Goal: Transaction & Acquisition: Purchase product/service

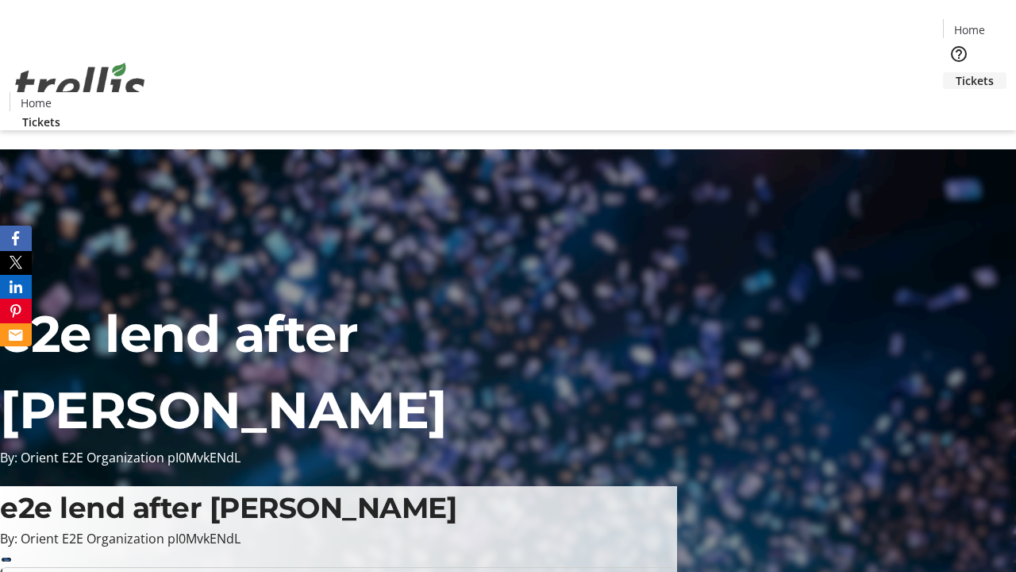
click at [956, 72] on span "Tickets" at bounding box center [975, 80] width 38 height 17
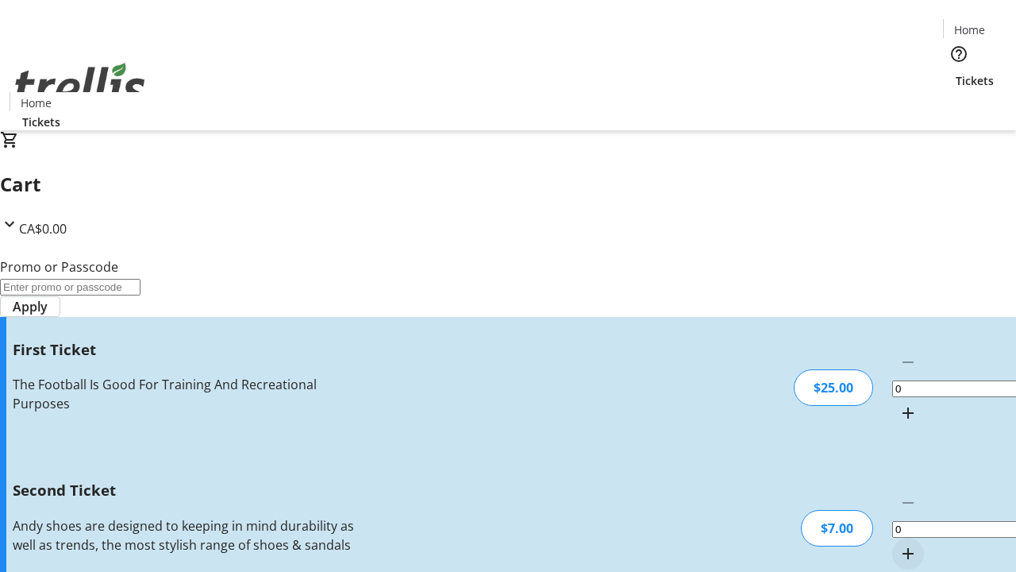
click at [899, 403] on mat-icon "Increment by one" at bounding box center [908, 412] width 19 height 19
type input "1"
click at [899, 544] on mat-icon "Increment by one" at bounding box center [908, 553] width 19 height 19
type input "2"
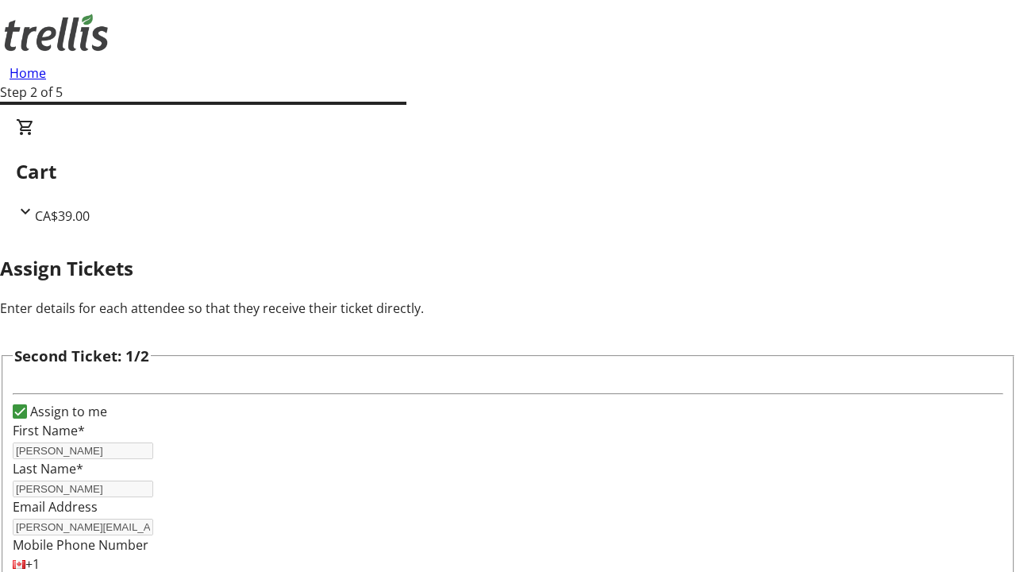
type input "[PERSON_NAME]"
type input "[PERSON_NAME][EMAIL_ADDRESS][DOMAIN_NAME]"
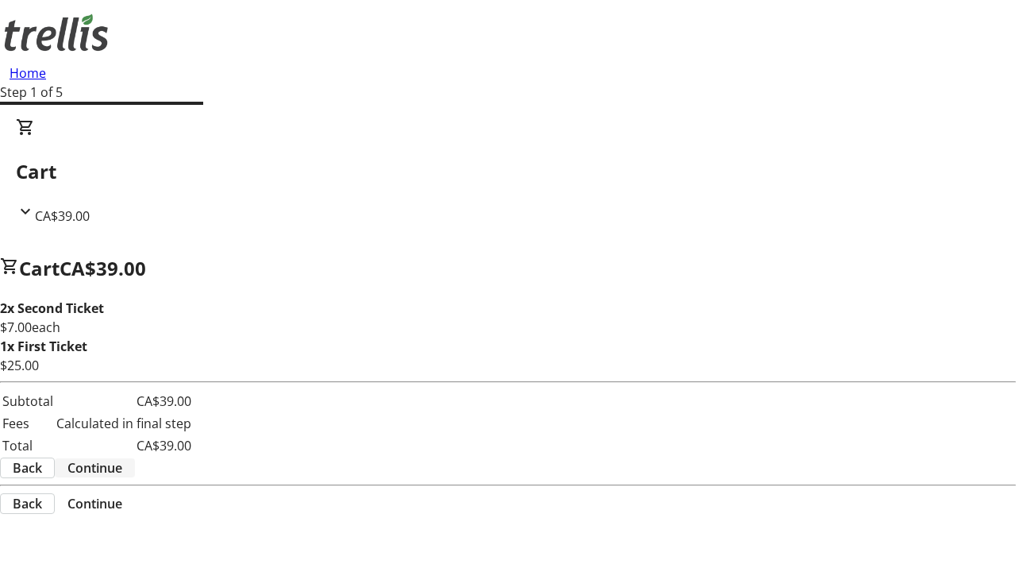
click at [122, 470] on span "Continue" at bounding box center [94, 467] width 55 height 19
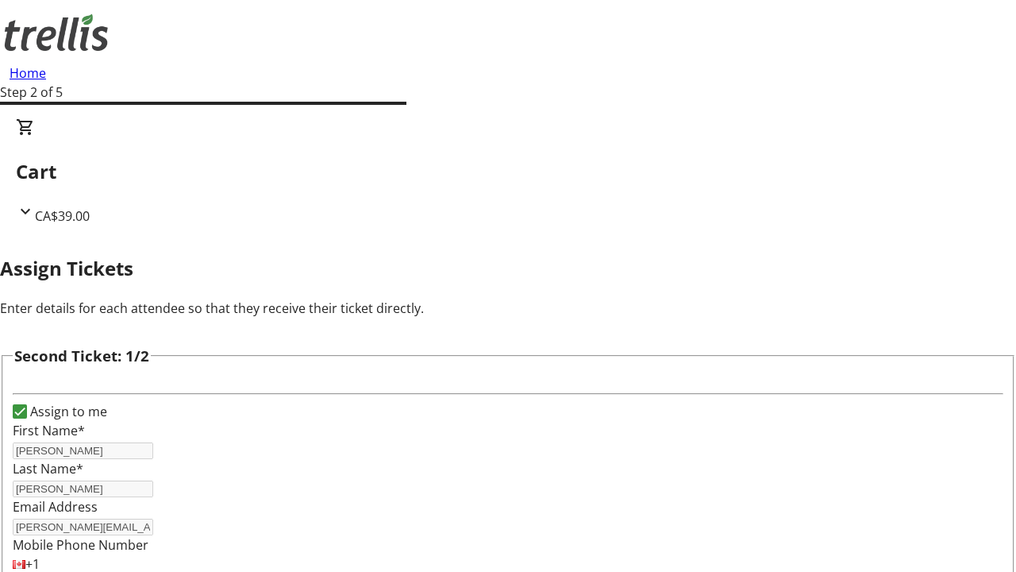
type input "Name"
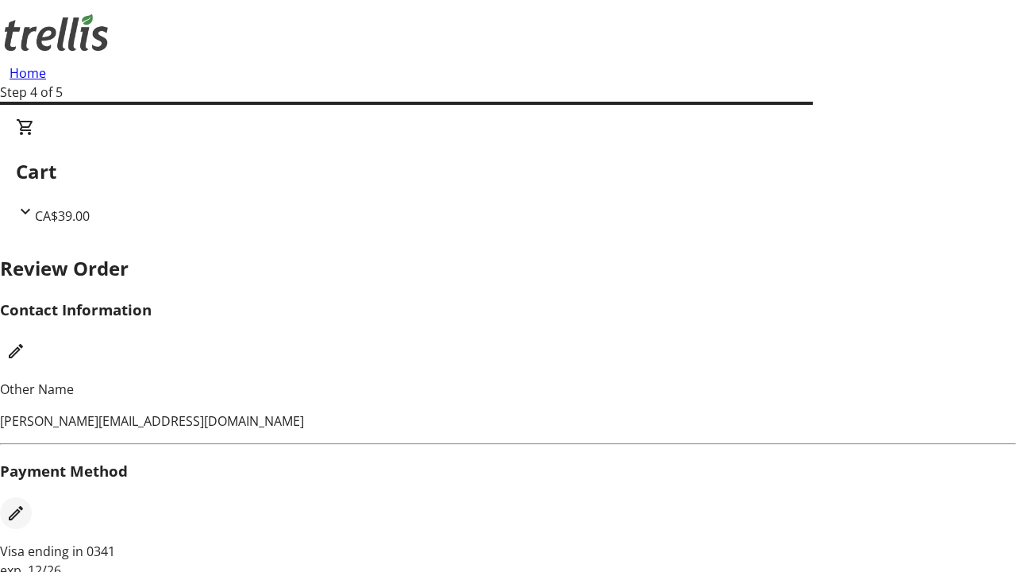
click at [25, 503] on mat-icon "Edit Payment Method" at bounding box center [15, 512] width 19 height 19
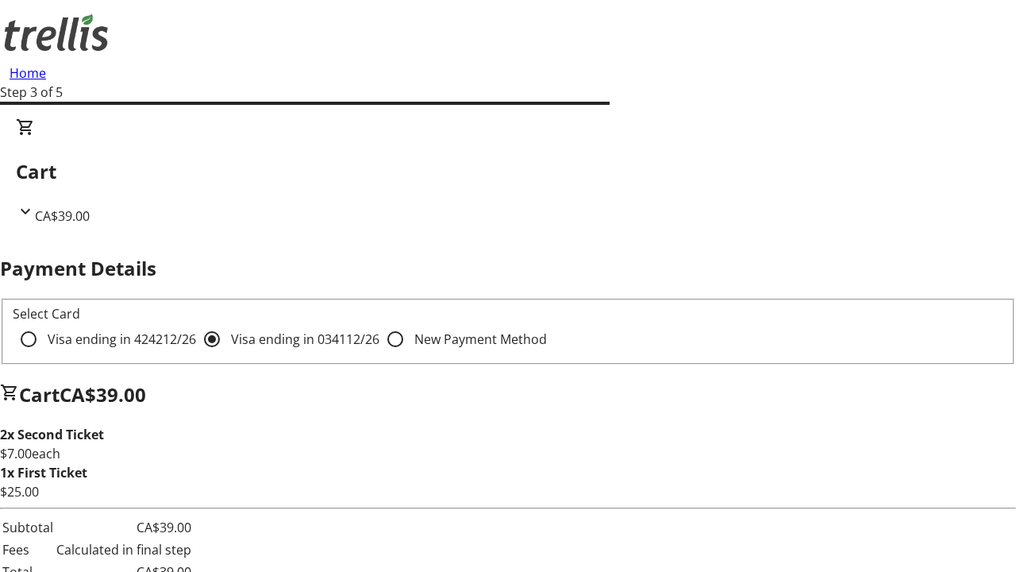
click at [44, 323] on input "Visa ending in 4242 12/26" at bounding box center [29, 339] width 32 height 32
radio input "true"
